Goal: Task Accomplishment & Management: Use online tool/utility

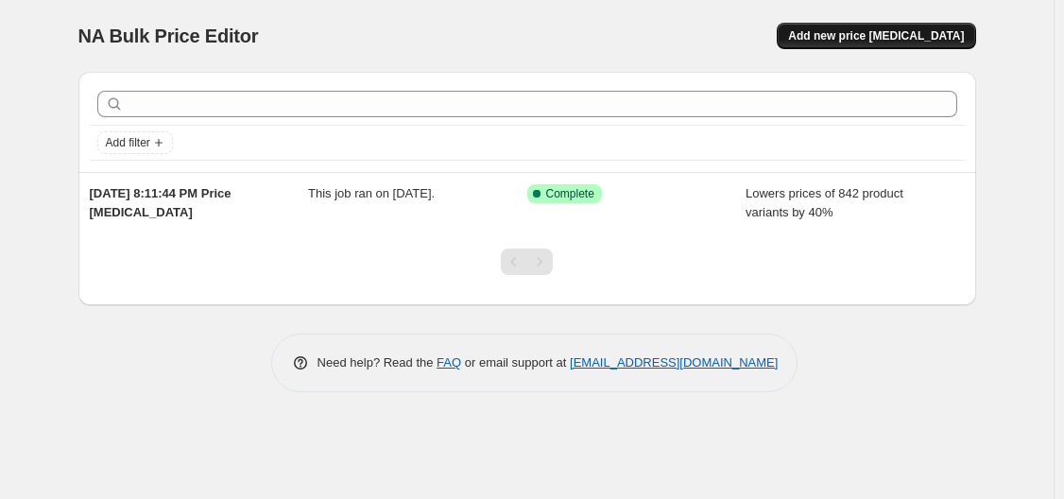
click at [915, 40] on span "Add new price [MEDICAL_DATA]" at bounding box center [876, 35] width 176 height 15
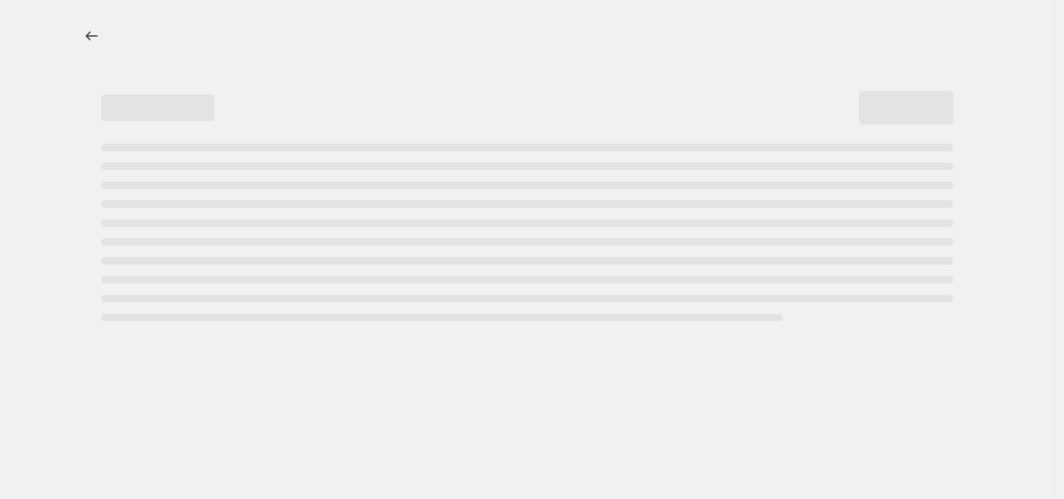
select select "percentage"
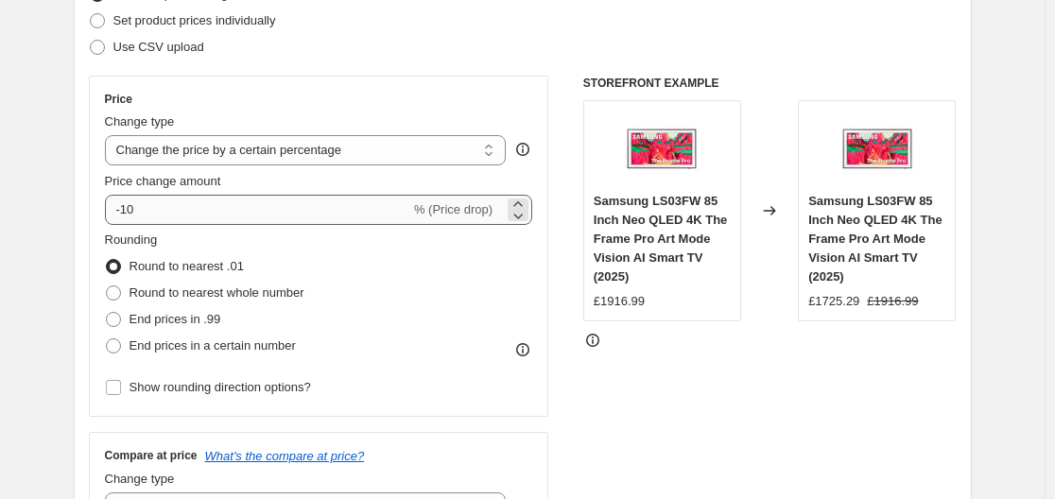
scroll to position [284, 0]
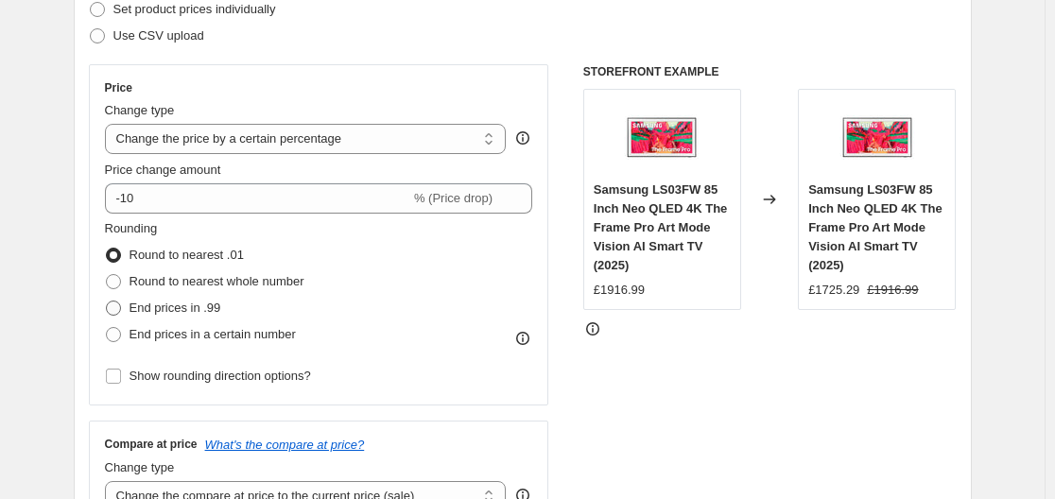
drag, startPoint x: 125, startPoint y: 308, endPoint x: 153, endPoint y: 300, distance: 29.6
click at [122, 308] on span at bounding box center [113, 308] width 17 height 17
click at [107, 302] on input "End prices in .99" at bounding box center [106, 301] width 1 height 1
radio input "true"
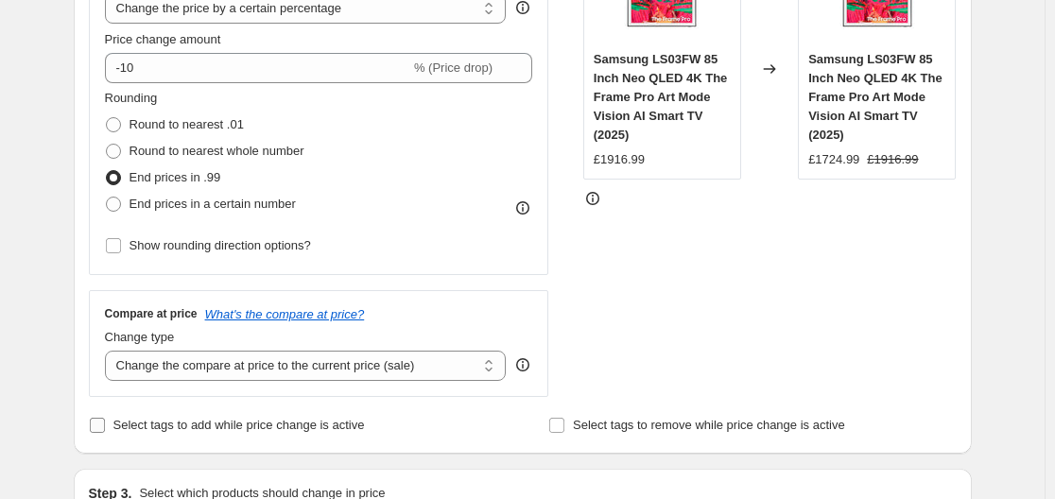
scroll to position [567, 0]
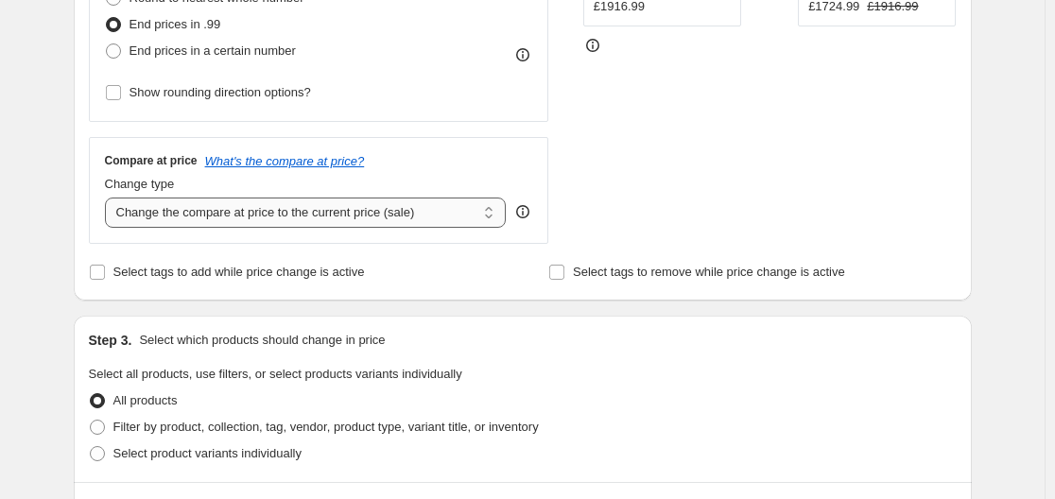
click at [269, 216] on select "Change the compare at price to the current price (sale) Change the compare at p…" at bounding box center [306, 213] width 402 height 30
select select "remove"
click at [109, 198] on select "Change the compare at price to the current price (sale) Change the compare at p…" at bounding box center [306, 213] width 402 height 30
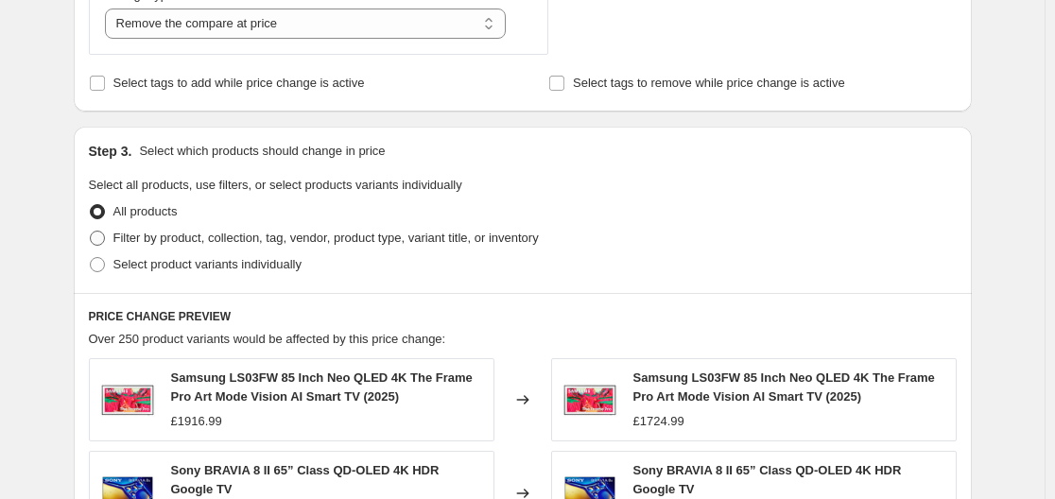
click at [171, 231] on span "Filter by product, collection, tag, vendor, product type, variant title, or inv…" at bounding box center [325, 238] width 425 height 14
click at [91, 231] on input "Filter by product, collection, tag, vendor, product type, variant title, or inv…" at bounding box center [90, 231] width 1 height 1
radio input "true"
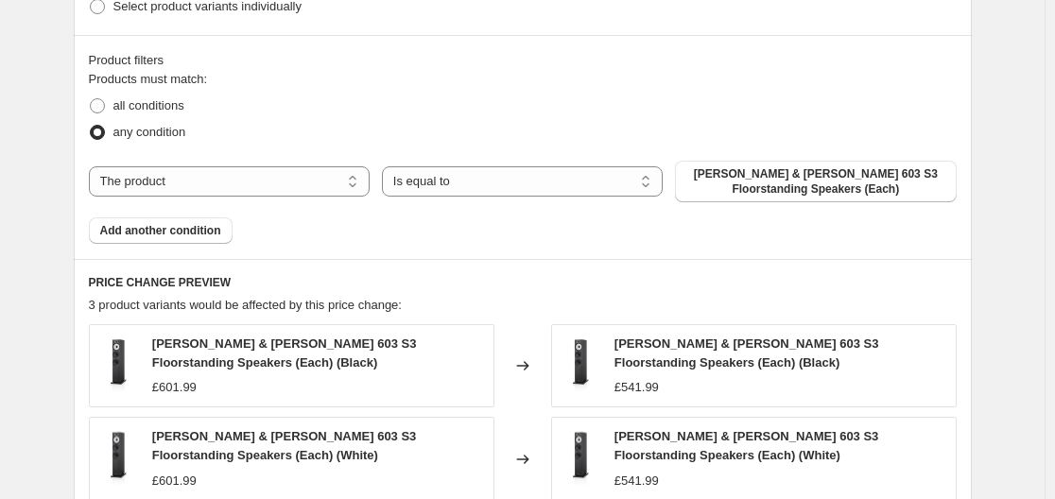
scroll to position [1040, 0]
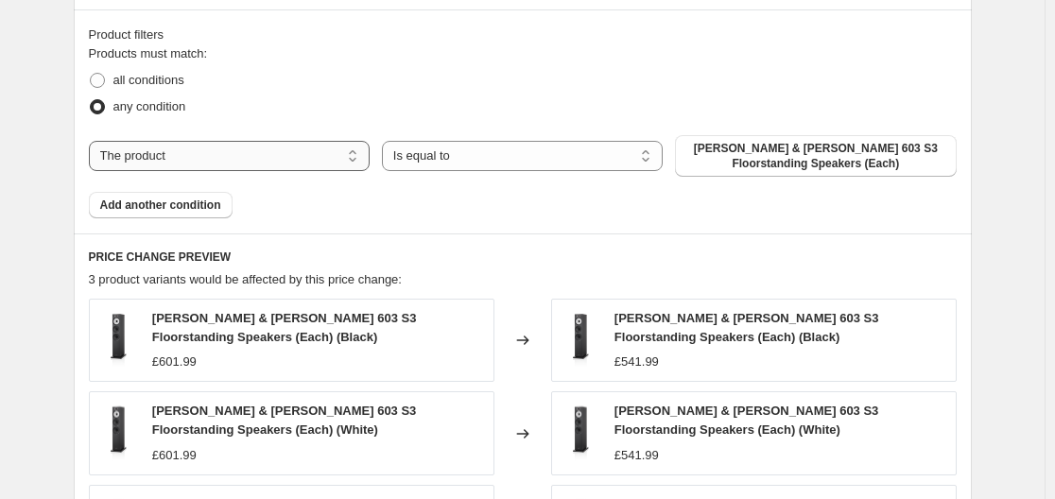
click at [242, 151] on select "The product The product's collection The product's tag The product's vendor The…" at bounding box center [229, 156] width 281 height 30
select select "product_status"
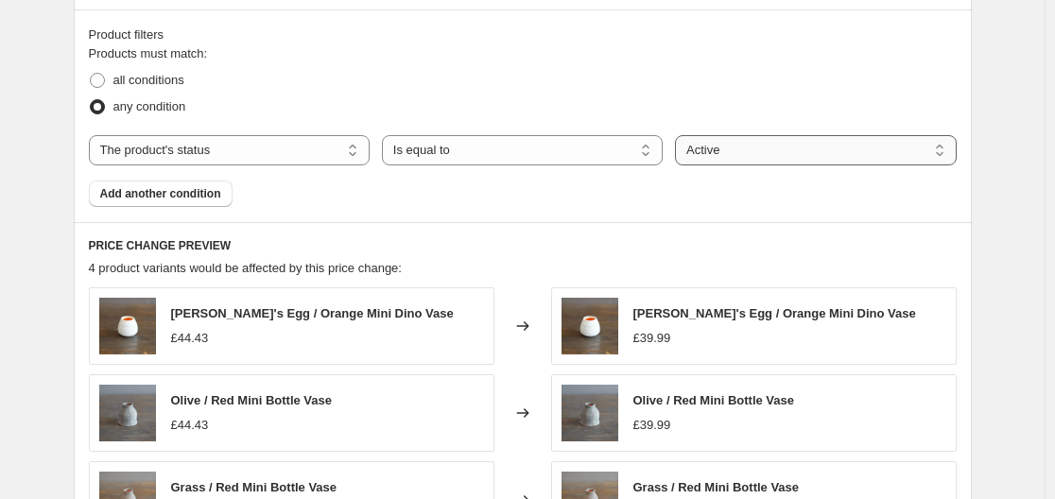
click at [752, 159] on select "Active Draft Archived" at bounding box center [815, 150] width 281 height 30
select select "draft"
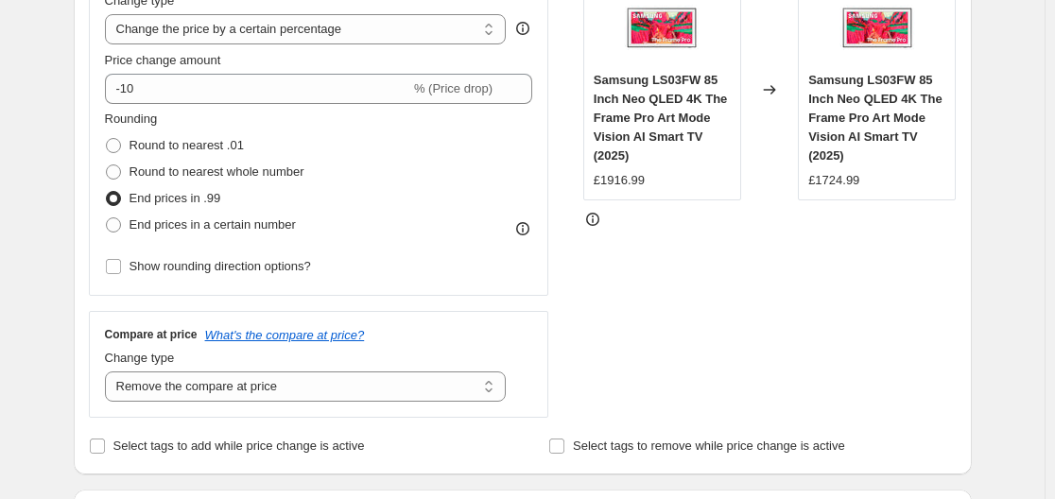
scroll to position [115, 0]
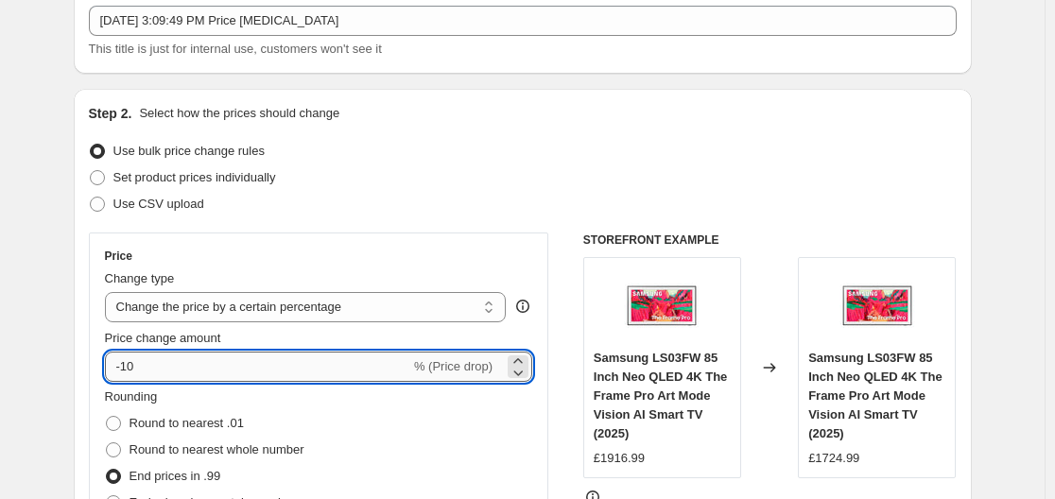
click at [152, 372] on input "-10" at bounding box center [257, 367] width 305 height 30
type input "-1"
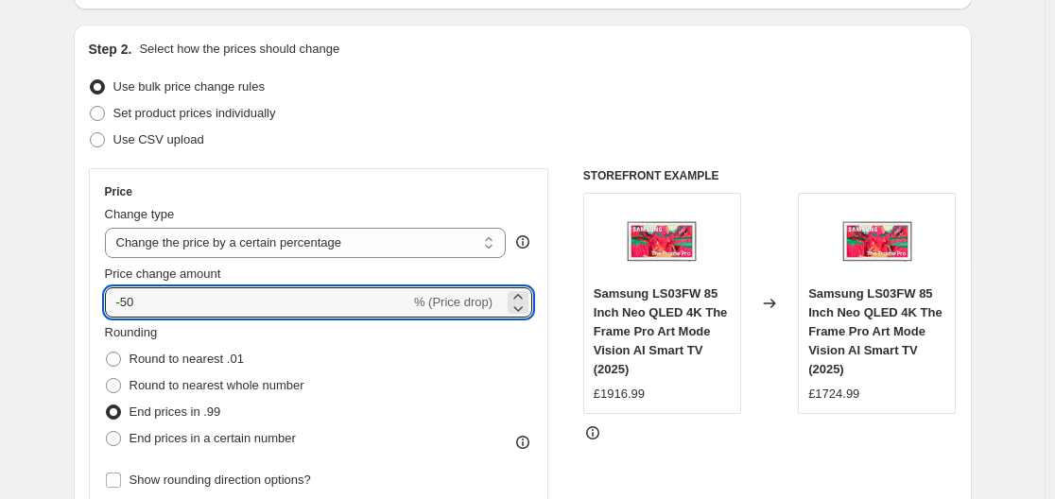
scroll to position [304, 0]
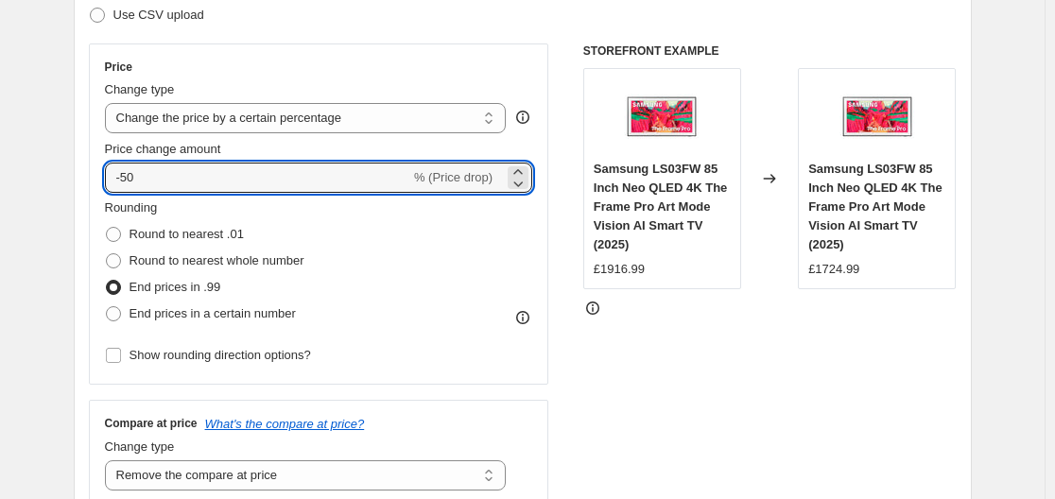
type input "-5"
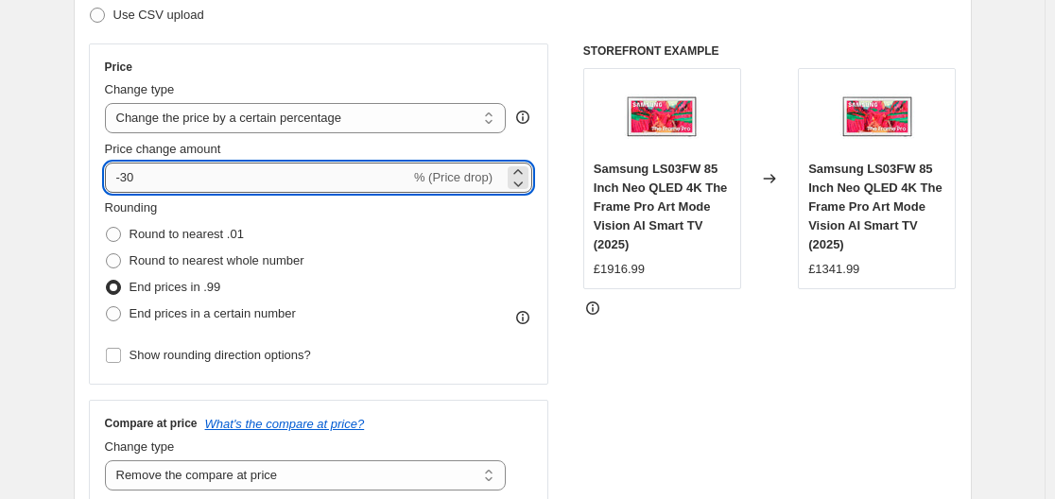
drag, startPoint x: 135, startPoint y: 176, endPoint x: 178, endPoint y: 175, distance: 42.5
click at [178, 175] on input "-30" at bounding box center [257, 178] width 305 height 30
type input "-35"
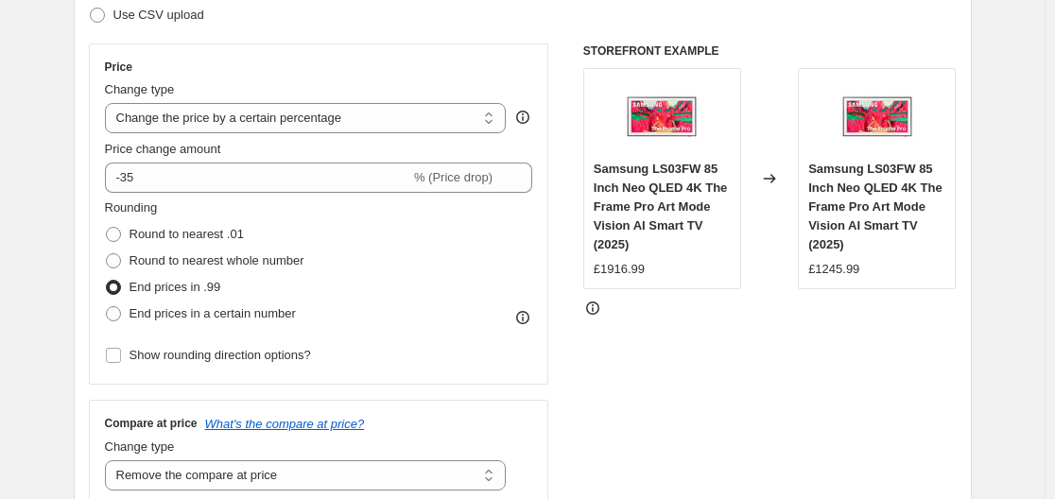
click at [84, 210] on div "Step 2. Select how the prices should change Use bulk price change rules Set pro…" at bounding box center [523, 232] width 898 height 664
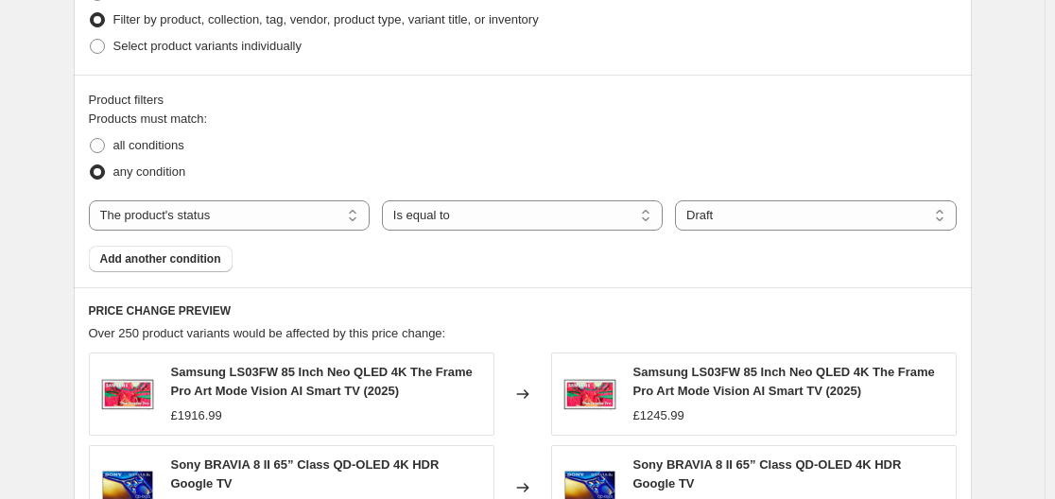
scroll to position [1061, 0]
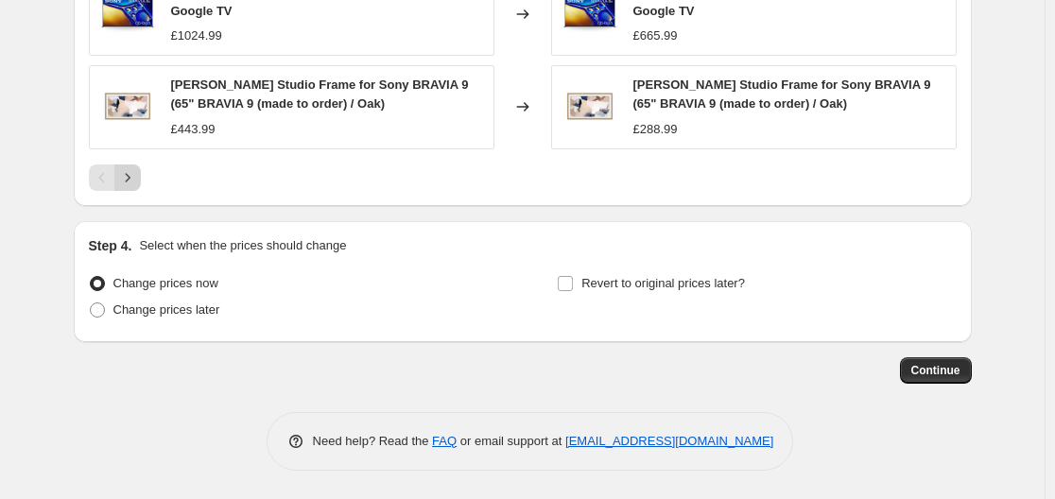
click at [141, 177] on button "Next" at bounding box center [127, 177] width 26 height 26
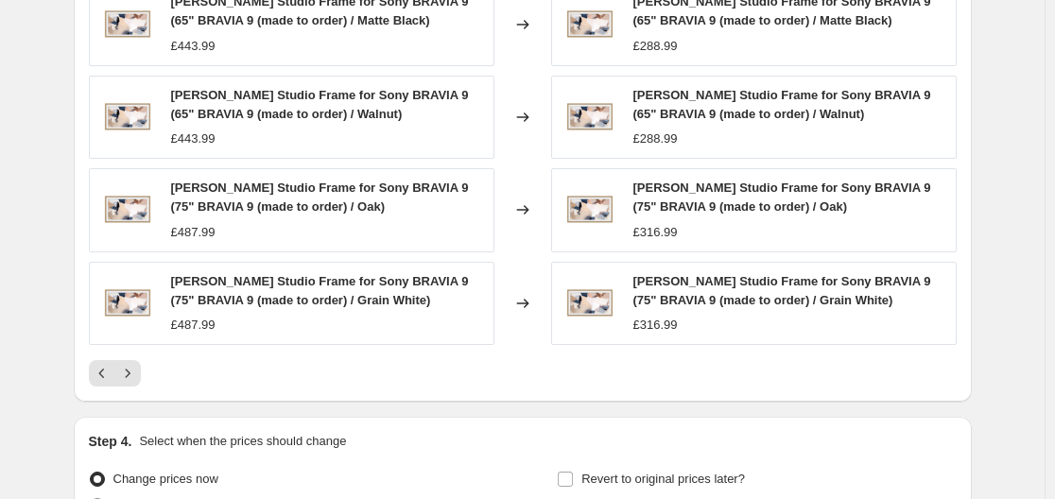
scroll to position [1439, 0]
click at [124, 366] on icon "Next" at bounding box center [127, 372] width 19 height 19
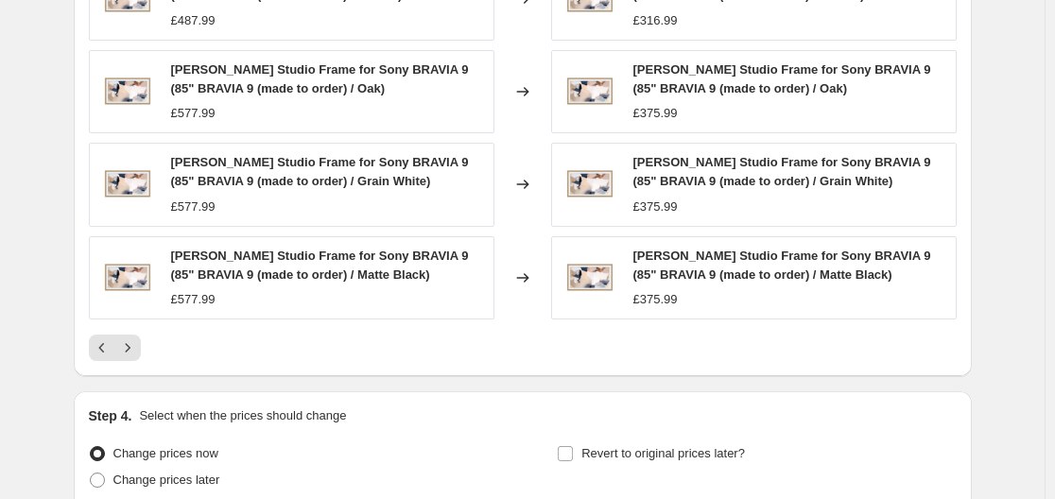
scroll to position [1533, 0]
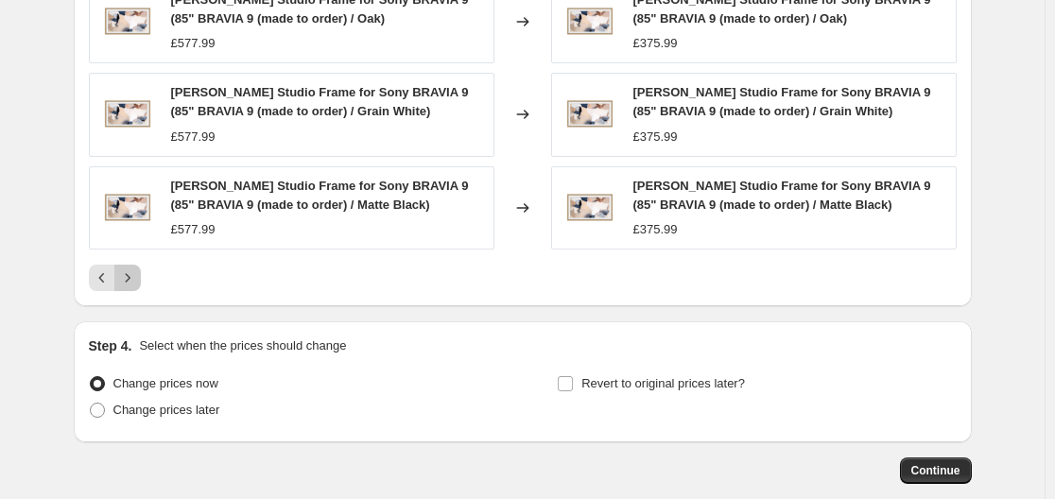
drag, startPoint x: 137, startPoint y: 278, endPoint x: 88, endPoint y: 290, distance: 50.7
click at [136, 277] on icon "Next" at bounding box center [127, 277] width 19 height 19
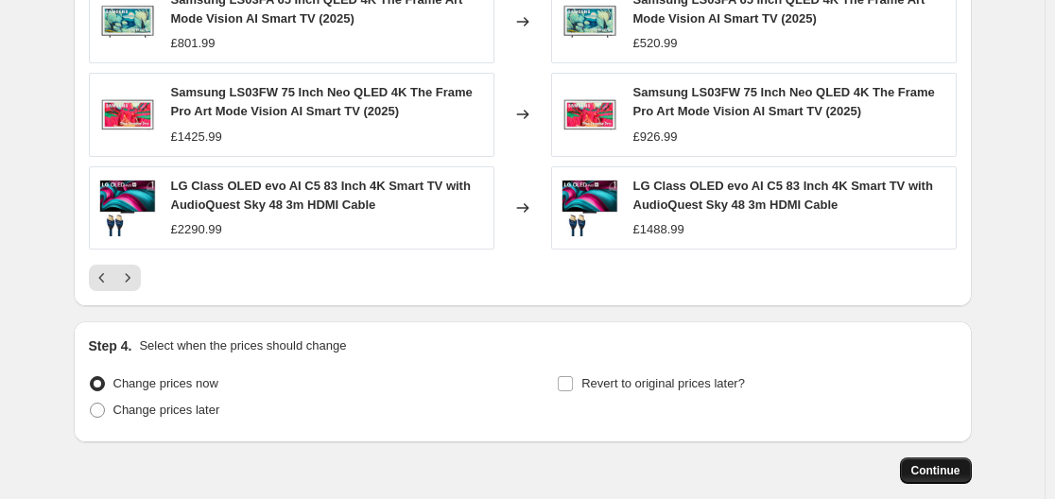
click at [926, 465] on span "Continue" at bounding box center [935, 470] width 49 height 15
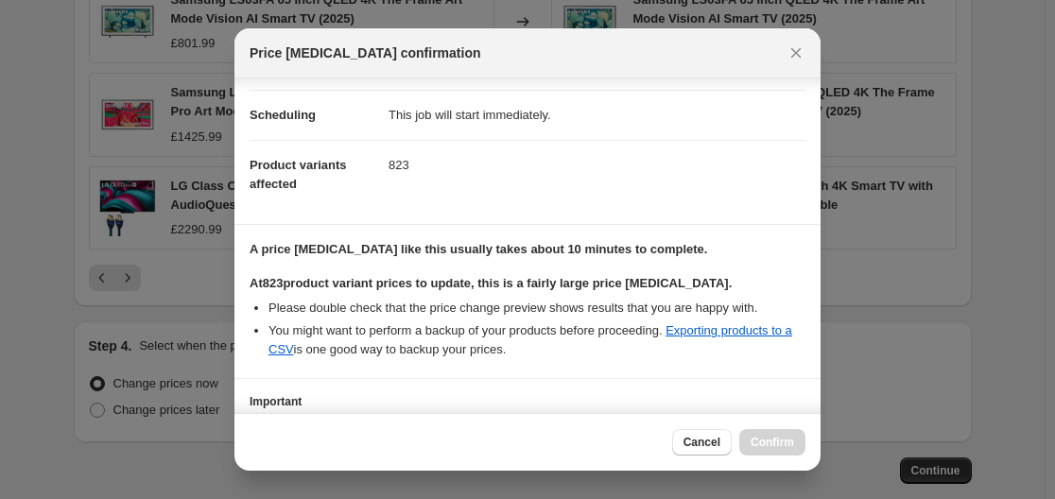
scroll to position [303, 0]
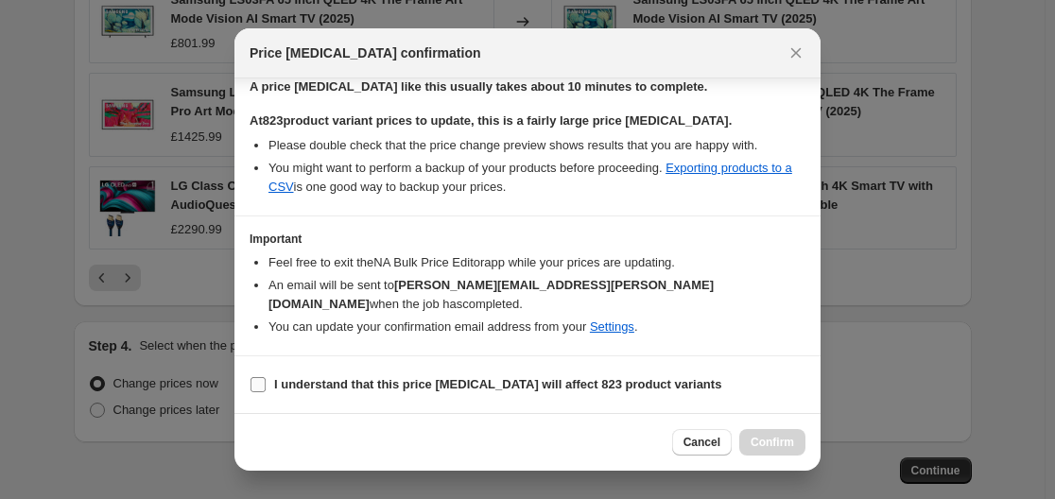
click at [336, 386] on b "I understand that this price [MEDICAL_DATA] will affect 823 product variants" at bounding box center [497, 384] width 447 height 14
click at [266, 386] on input "I understand that this price [MEDICAL_DATA] will affect 823 product variants" at bounding box center [257, 384] width 15 height 15
checkbox input "true"
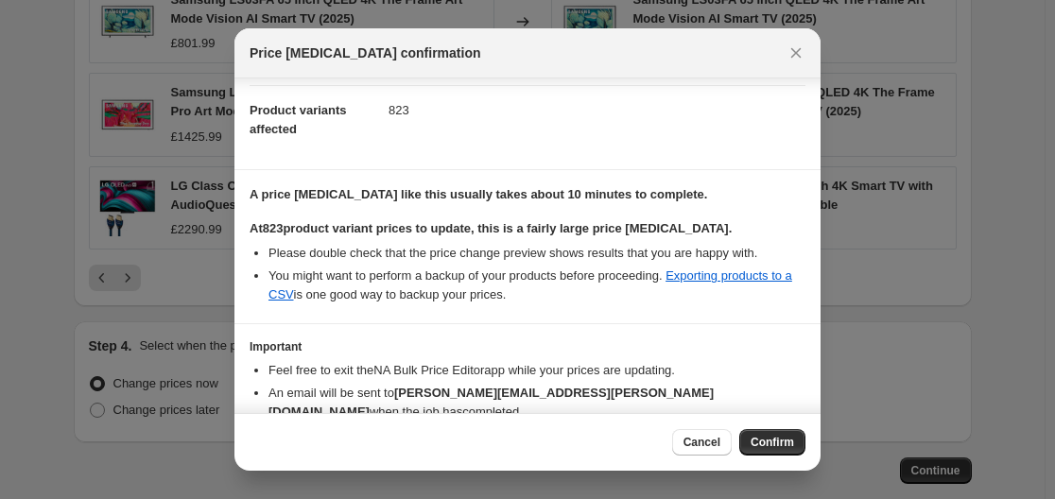
scroll to position [0, 0]
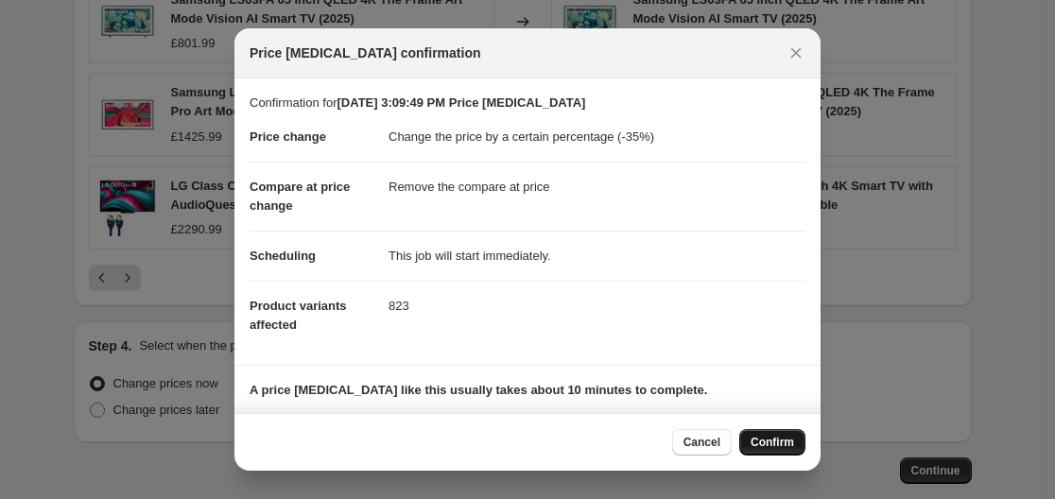
click at [771, 438] on span "Confirm" at bounding box center [772, 442] width 43 height 15
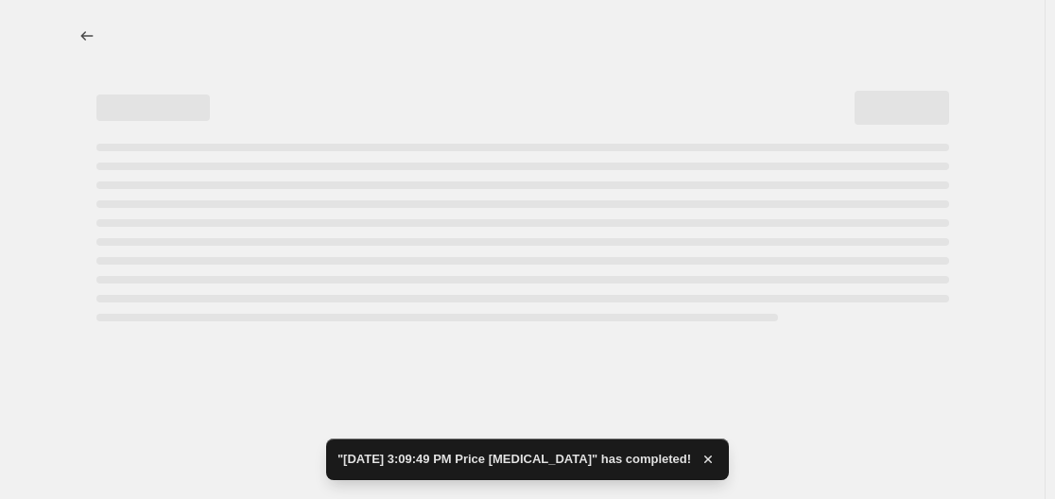
select select "percentage"
select select "remove"
select select "product_status"
select select "draft"
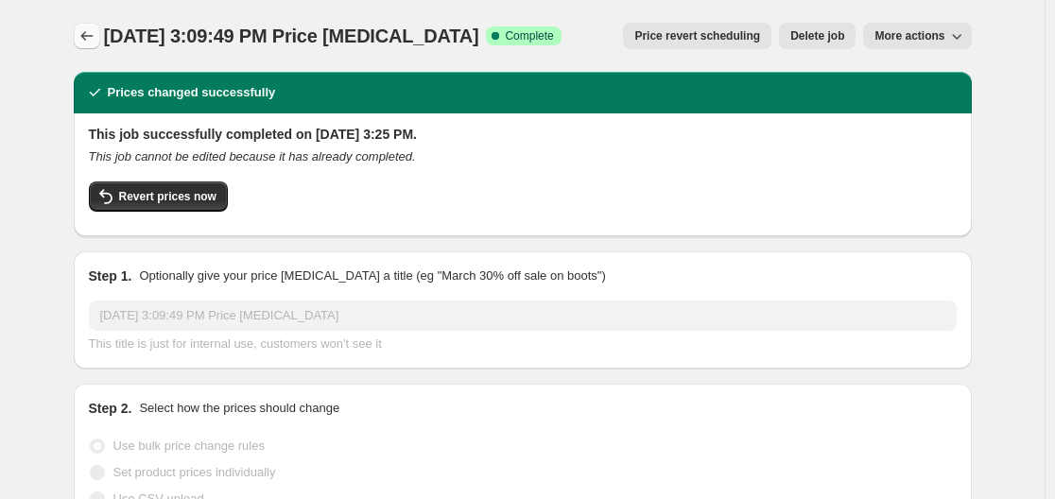
click at [84, 29] on icon "Price change jobs" at bounding box center [87, 35] width 19 height 19
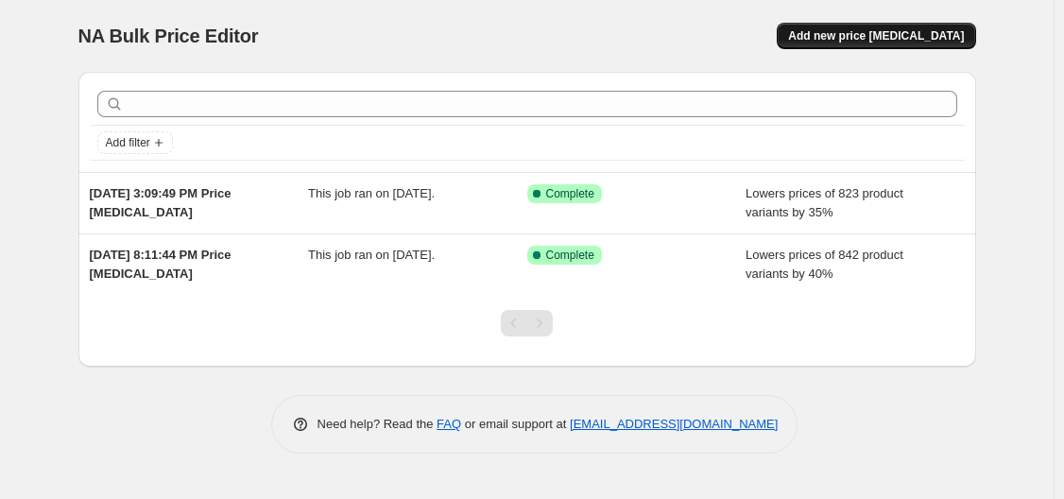
click at [870, 33] on span "Add new price [MEDICAL_DATA]" at bounding box center [876, 35] width 176 height 15
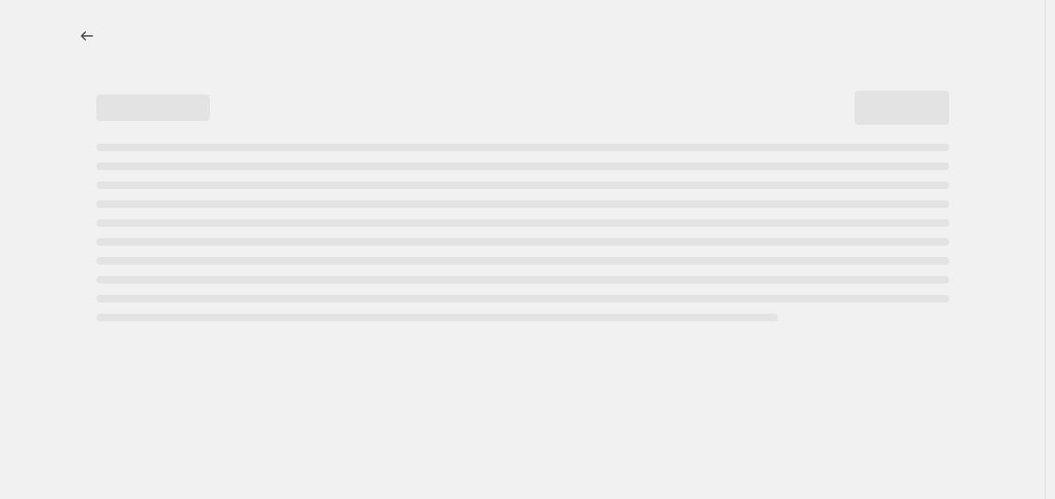
select select "percentage"
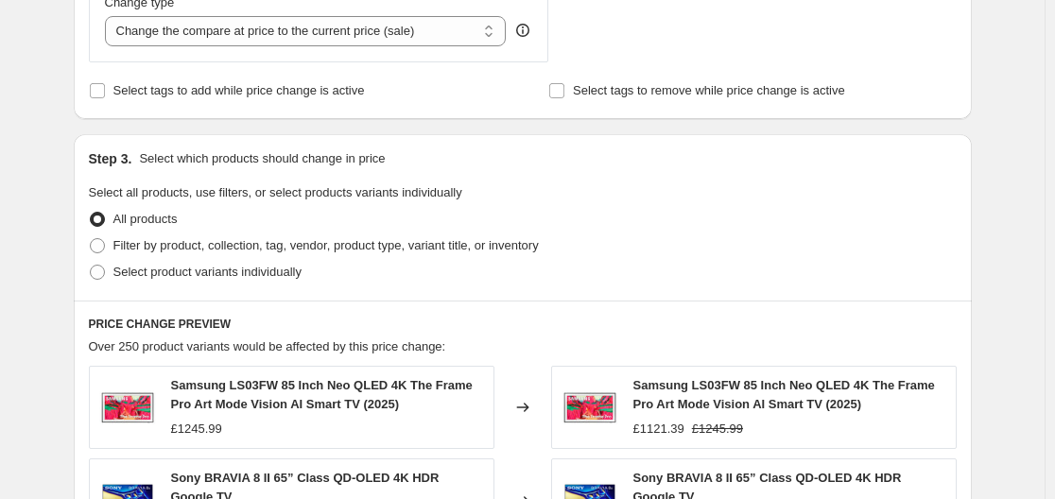
scroll to position [756, 0]
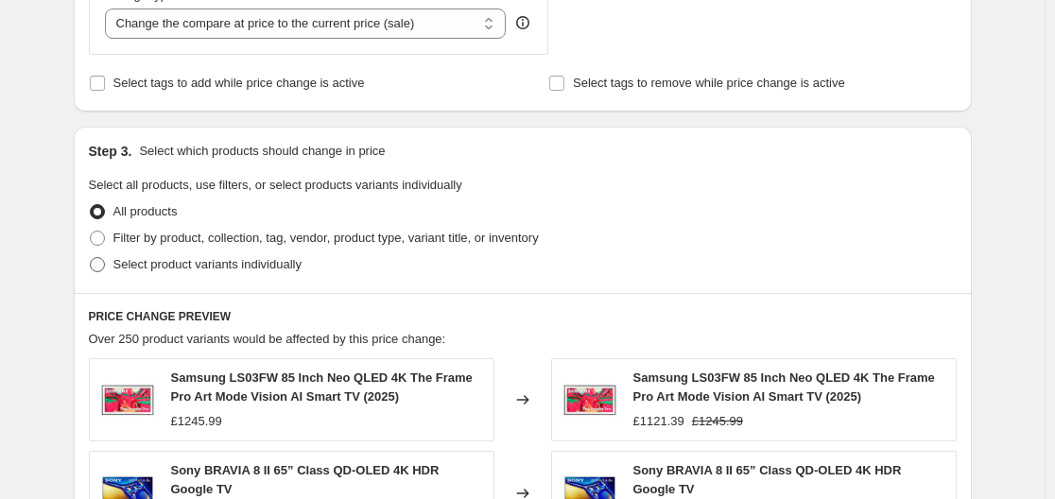
click at [147, 260] on span "Select product variants individually" at bounding box center [207, 264] width 188 height 14
click at [91, 258] on input "Select product variants individually" at bounding box center [90, 257] width 1 height 1
radio input "true"
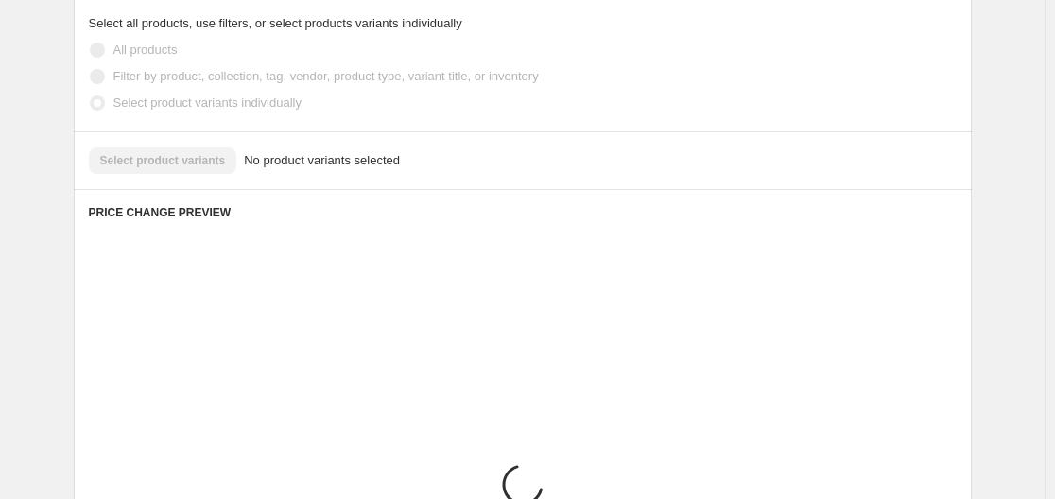
scroll to position [945, 0]
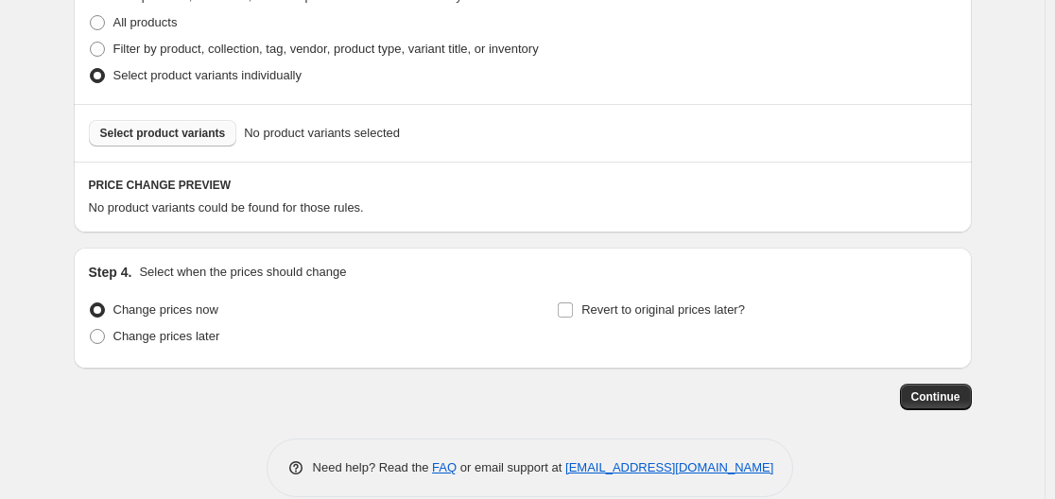
click at [177, 125] on button "Select product variants" at bounding box center [163, 133] width 148 height 26
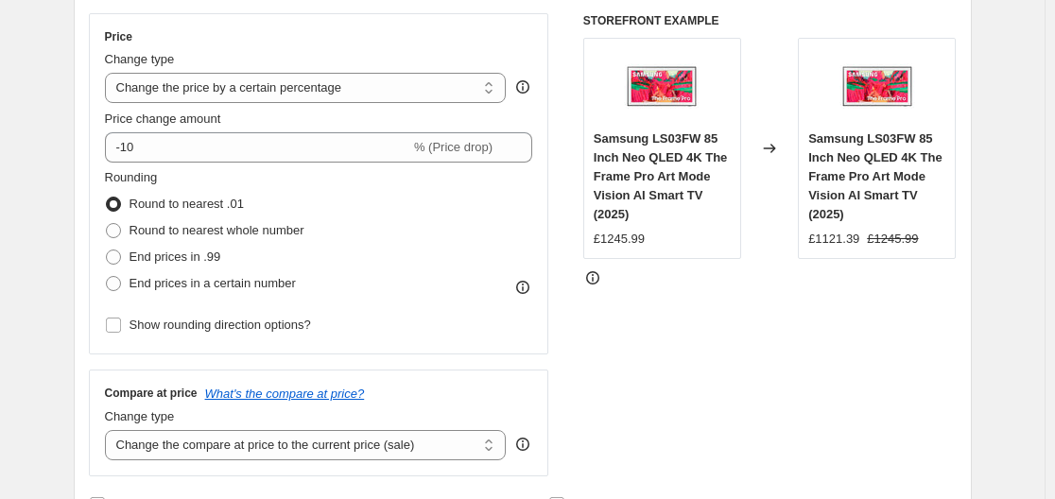
scroll to position [149, 0]
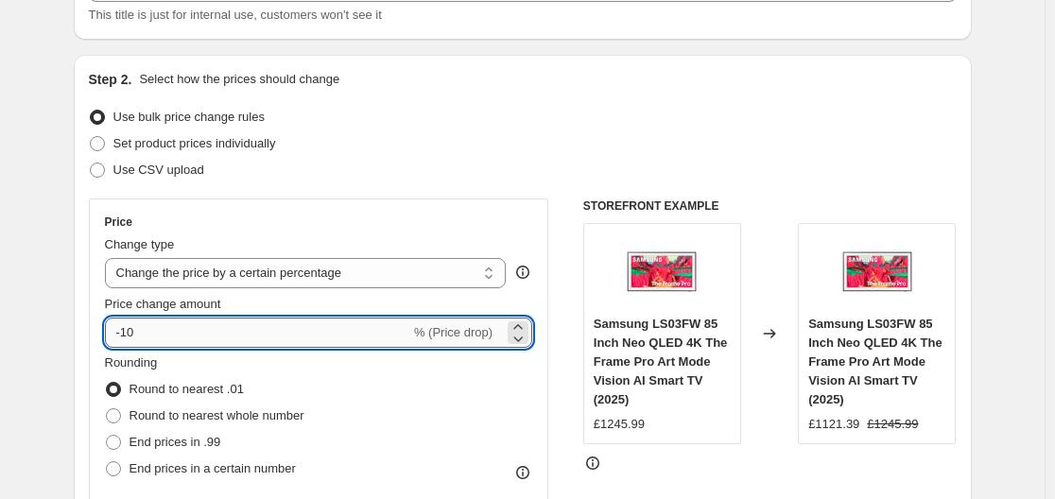
click at [206, 332] on input "-10" at bounding box center [257, 333] width 305 height 30
type input "-1"
type input "-46"
click at [176, 437] on span "End prices in .99" at bounding box center [176, 442] width 92 height 14
click at [107, 436] on input "End prices in .99" at bounding box center [106, 435] width 1 height 1
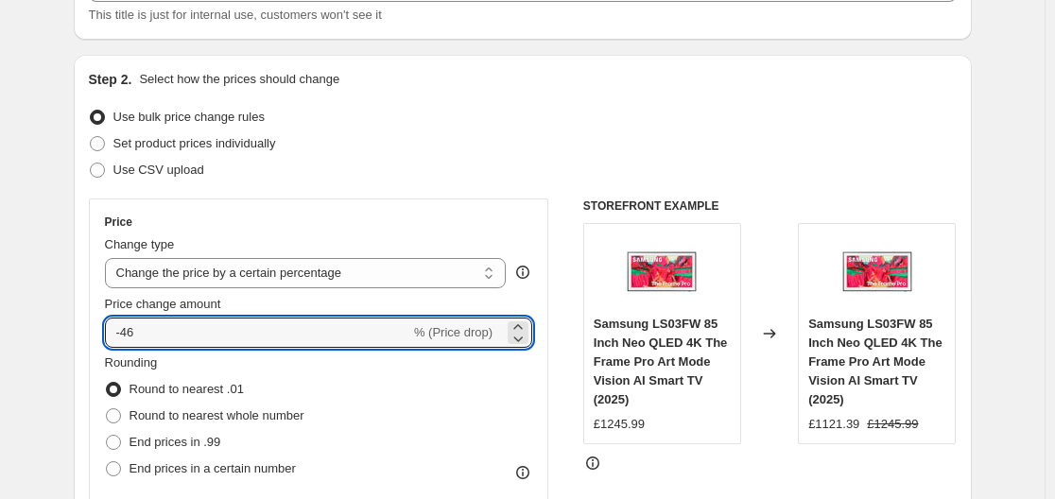
radio input "true"
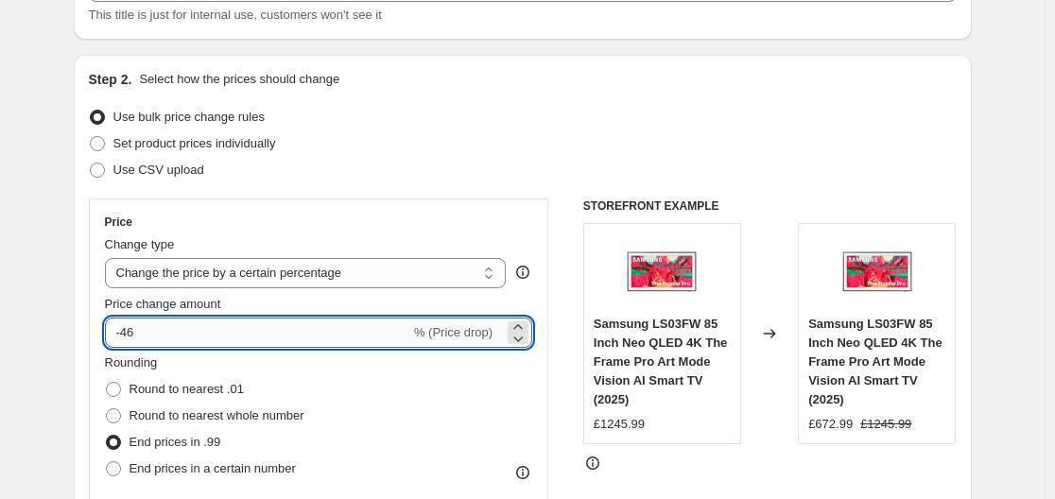
click at [161, 324] on input "-46" at bounding box center [257, 333] width 305 height 30
type input "-4"
type input "-50"
click at [89, 278] on div "Step 2. Select how the prices should change Use bulk price change rules Set pro…" at bounding box center [523, 387] width 898 height 664
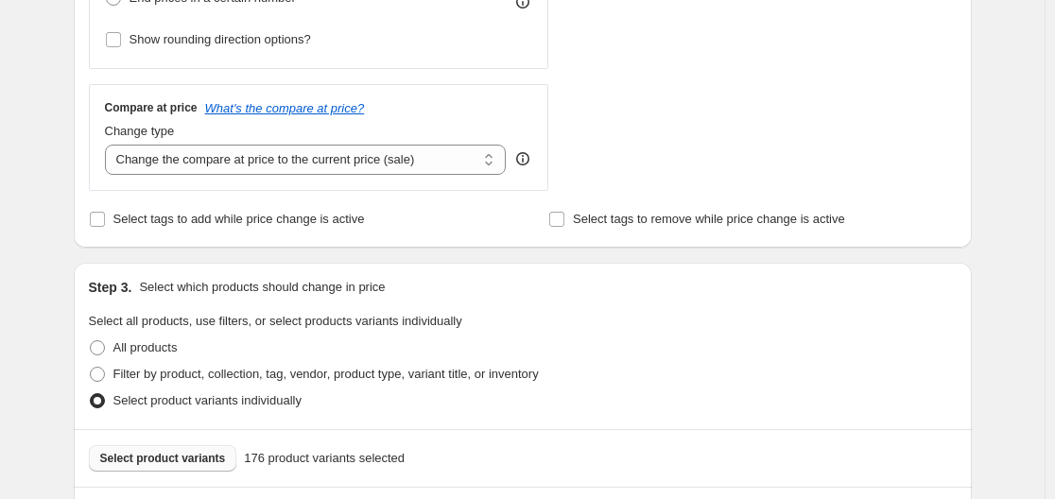
scroll to position [622, 0]
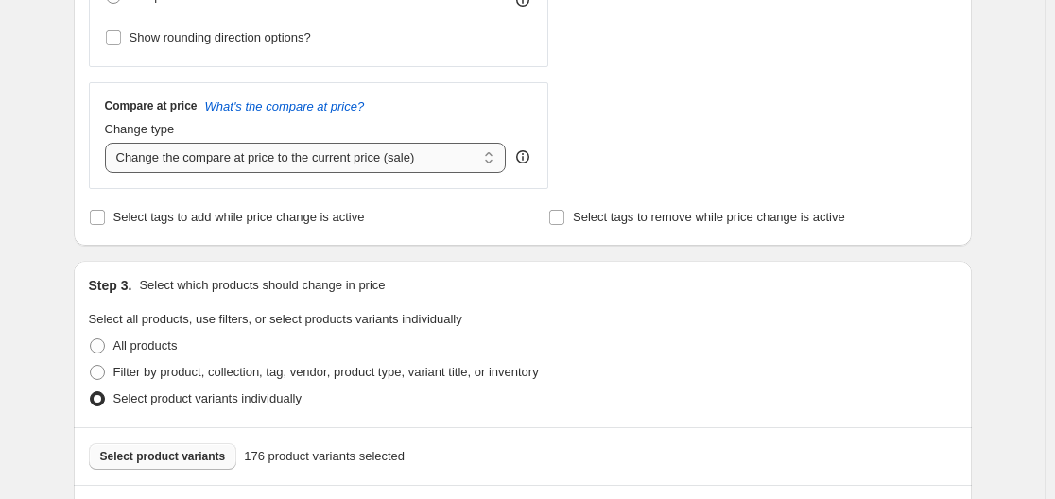
click at [219, 153] on select "Change the compare at price to the current price (sale) Change the compare at p…" at bounding box center [306, 158] width 402 height 30
select select "remove"
click at [109, 143] on select "Change the compare at price to the current price (sale) Change the compare at p…" at bounding box center [306, 158] width 402 height 30
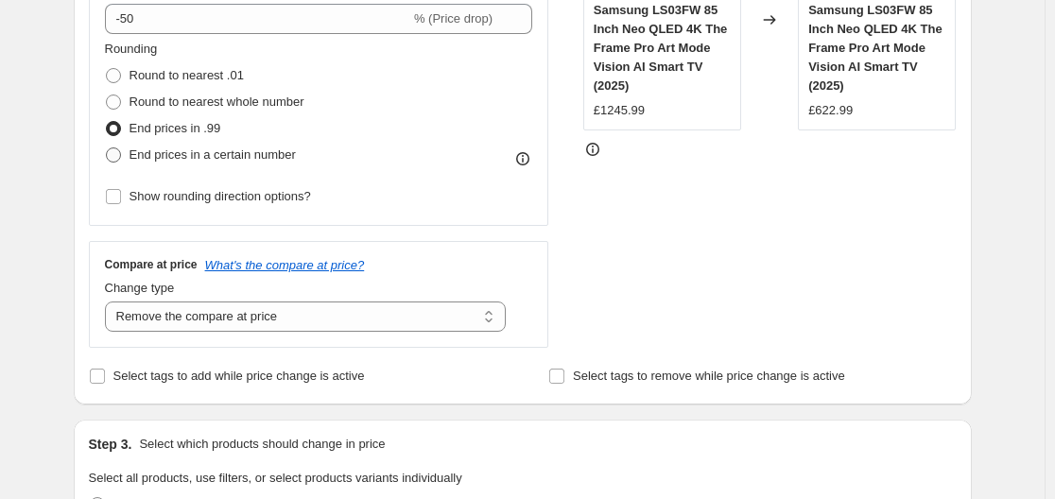
scroll to position [433, 0]
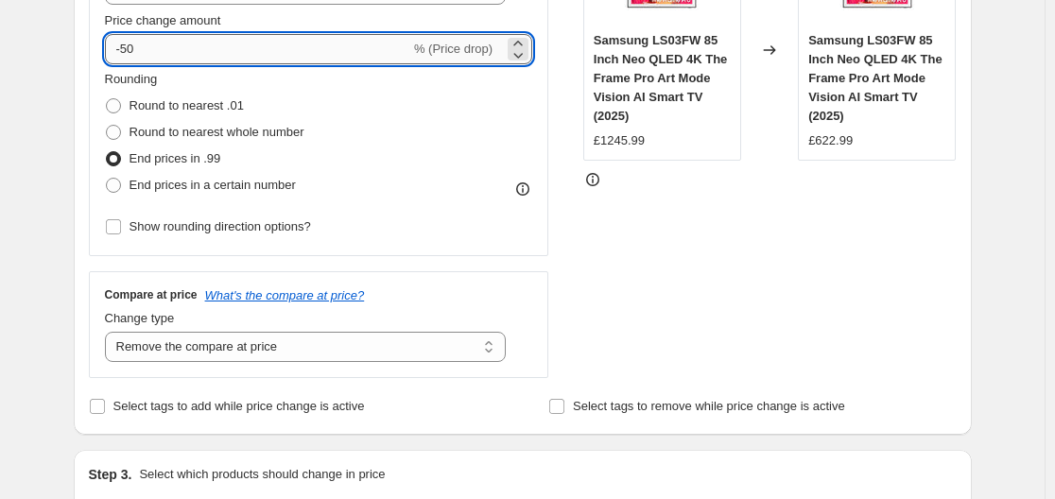
click at [157, 52] on input "-50" at bounding box center [257, 49] width 305 height 30
type input "-5"
type input "-47"
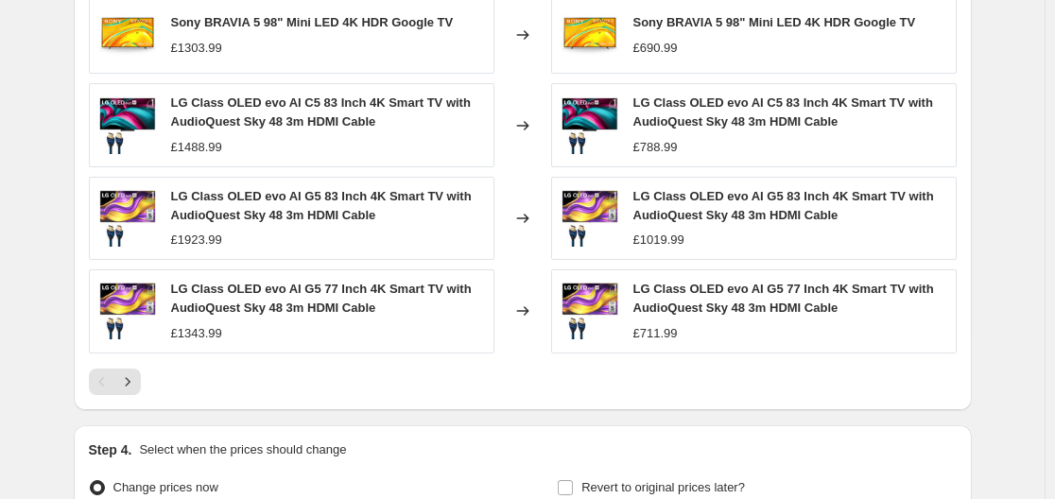
scroll to position [1473, 0]
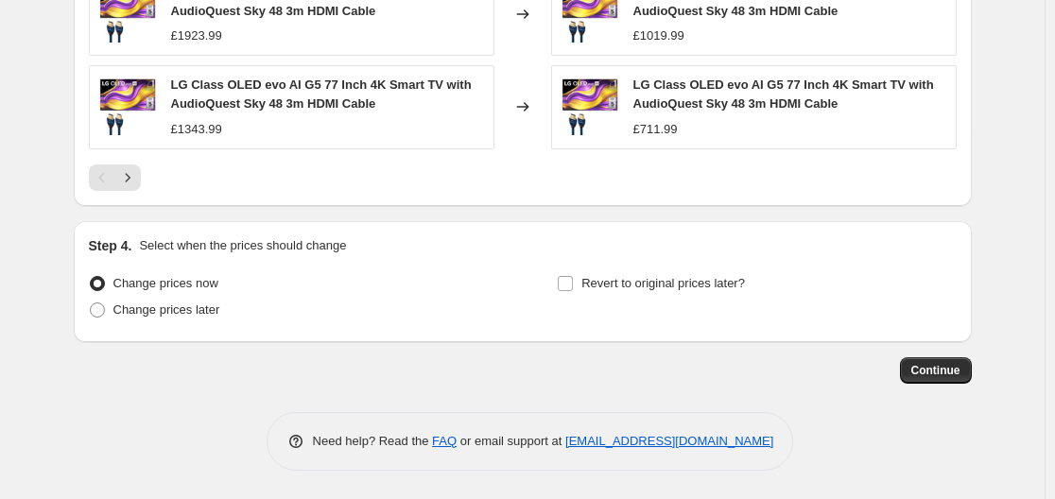
click at [943, 368] on span "Continue" at bounding box center [935, 370] width 49 height 15
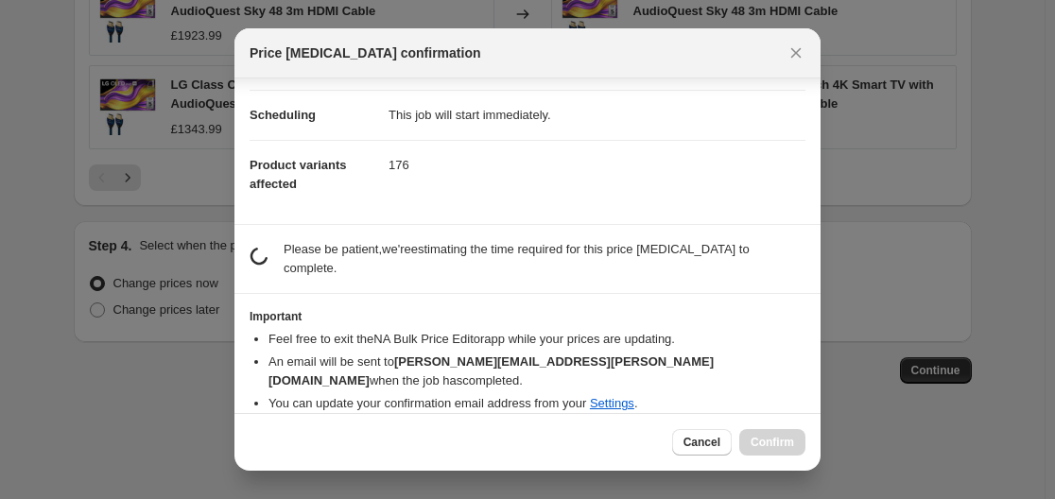
scroll to position [122, 0]
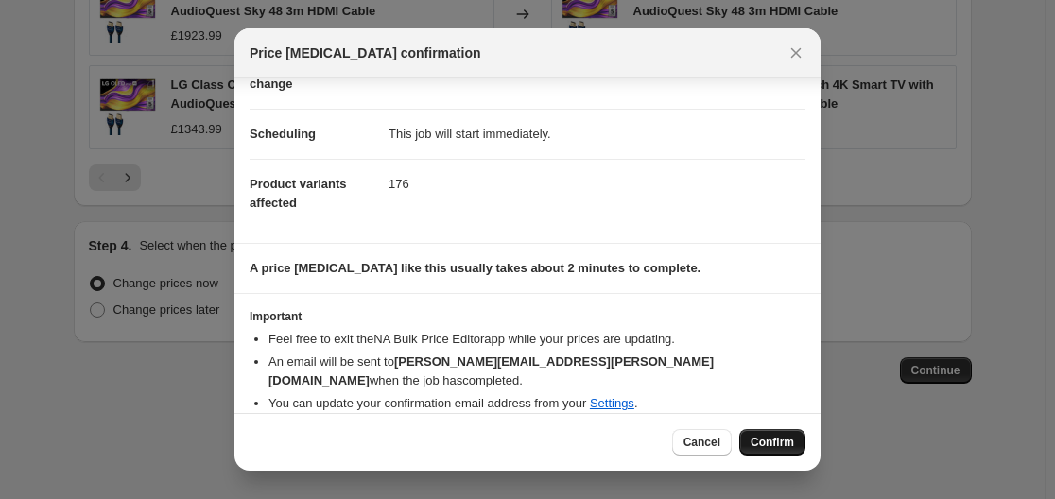
click at [745, 444] on button "Confirm" at bounding box center [772, 442] width 66 height 26
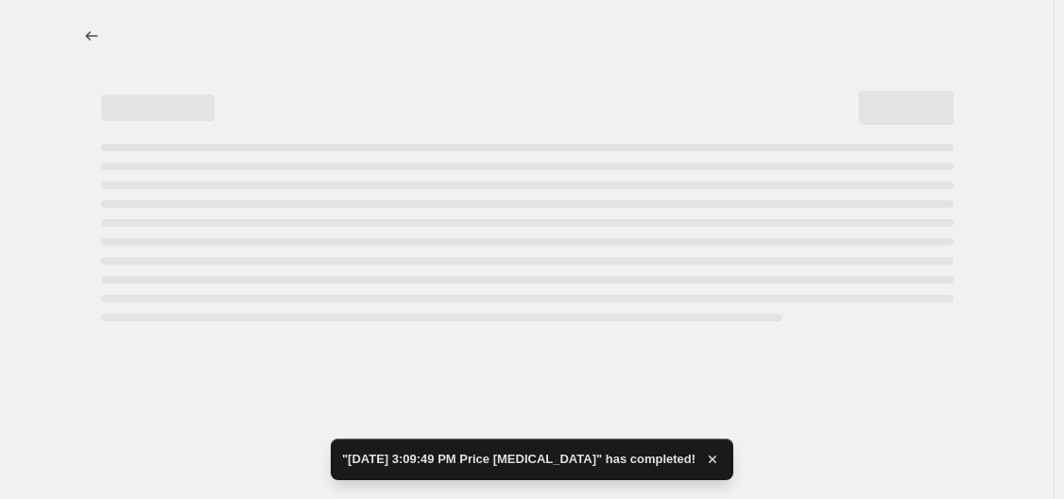
select select "percentage"
select select "remove"
